Goal: Transaction & Acquisition: Purchase product/service

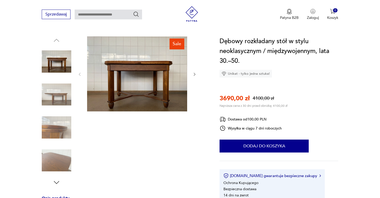
click at [192, 74] on div at bounding box center [136, 75] width 119 height 76
click at [194, 72] on icon "button" at bounding box center [194, 74] width 4 height 4
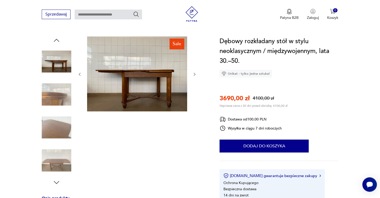
click at [194, 72] on icon "button" at bounding box center [194, 74] width 4 height 4
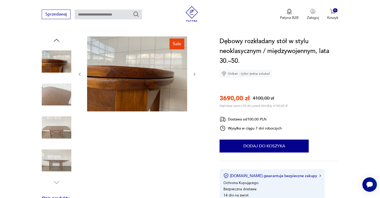
click at [194, 72] on icon "button" at bounding box center [194, 74] width 4 height 4
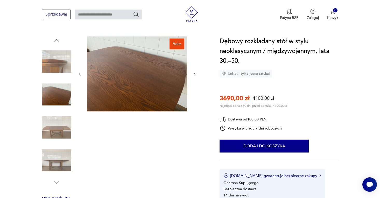
click at [194, 72] on icon "button" at bounding box center [194, 74] width 4 height 4
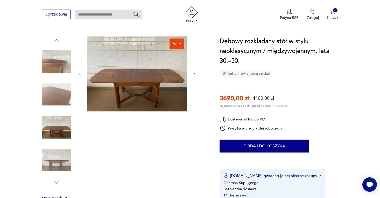
click at [194, 72] on icon "button" at bounding box center [194, 74] width 4 height 4
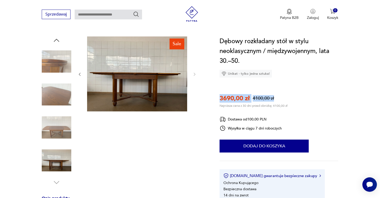
drag, startPoint x: 217, startPoint y: 97, endPoint x: 308, endPoint y: 100, distance: 90.7
click at [282, 100] on div "3690,00 zł 4100,00 zł" at bounding box center [253, 98] width 68 height 9
click at [291, 107] on div "Dębowy rozkładany stół w stylu neoklasycznym / międzywojennym, lata 30.–50. Uni…" at bounding box center [278, 119] width 118 height 165
click at [54, 86] on img at bounding box center [57, 95] width 30 height 30
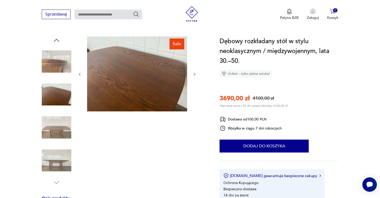
click at [65, 146] on img at bounding box center [57, 161] width 30 height 30
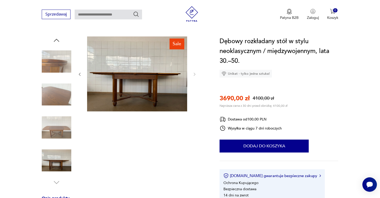
click at [67, 73] on img at bounding box center [57, 62] width 30 height 30
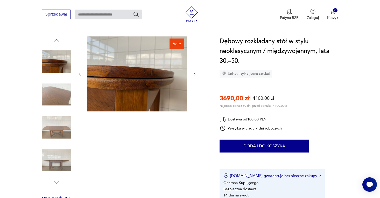
click at [66, 85] on img at bounding box center [57, 95] width 30 height 30
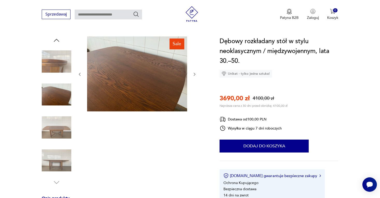
click at [67, 54] on img at bounding box center [57, 62] width 30 height 30
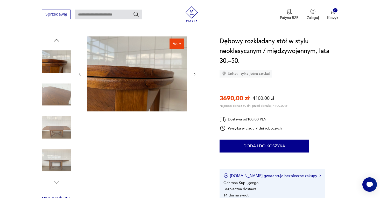
click at [58, 169] on img at bounding box center [57, 161] width 30 height 30
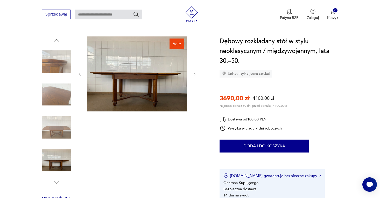
click at [124, 83] on img at bounding box center [137, 74] width 100 height 75
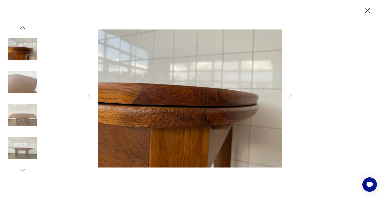
click at [291, 98] on icon "button" at bounding box center [290, 96] width 6 height 6
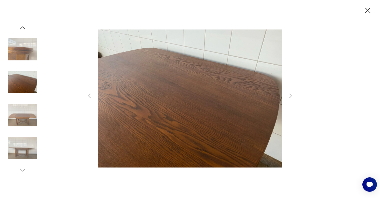
click at [291, 98] on icon "button" at bounding box center [290, 96] width 6 height 6
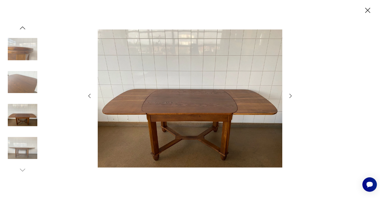
click at [291, 98] on icon "button" at bounding box center [290, 96] width 6 height 6
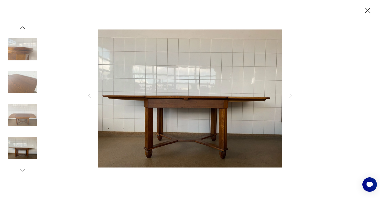
click at [367, 13] on icon "button" at bounding box center [367, 10] width 9 height 9
